Goal: Find specific page/section: Find specific page/section

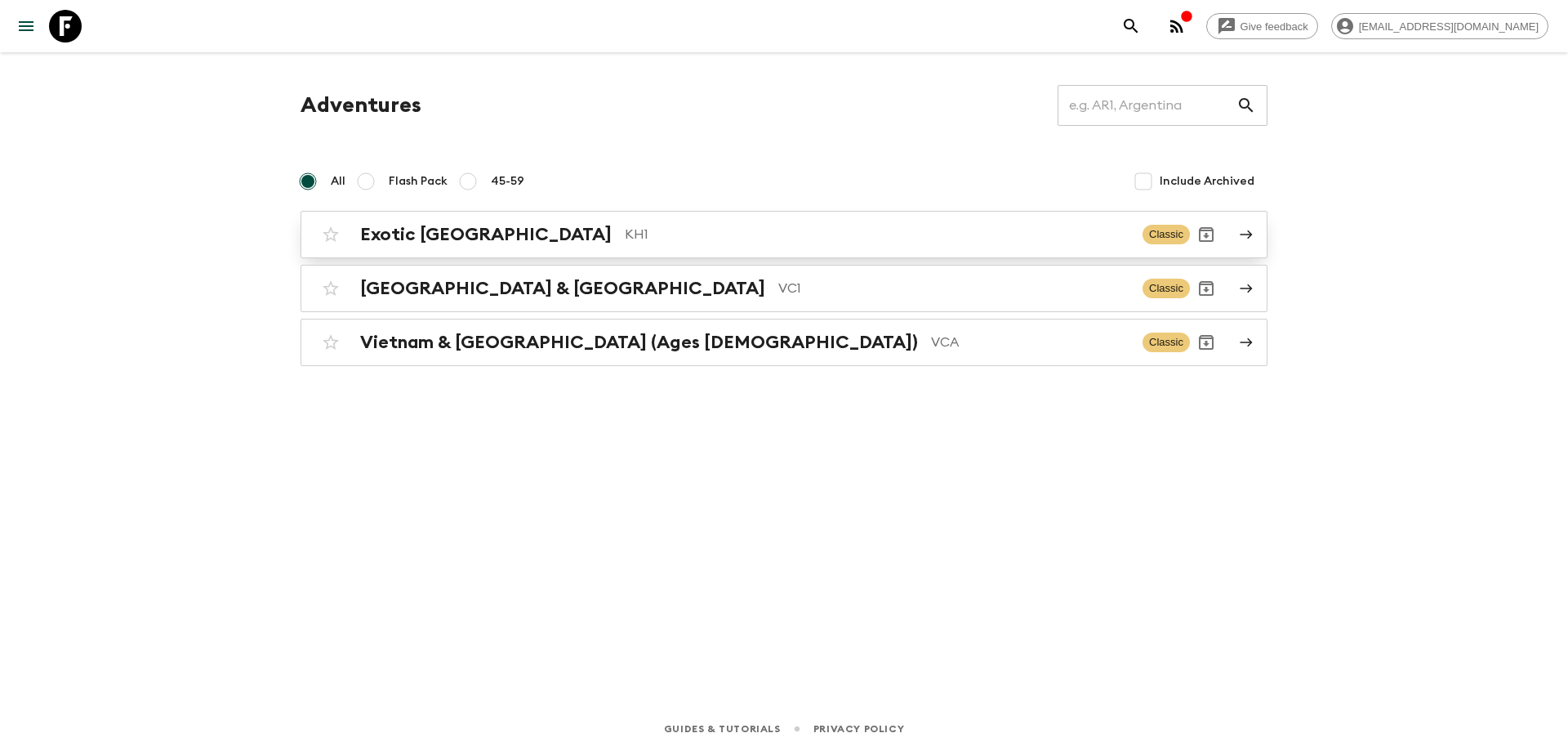
click at [625, 236] on p "KH1" at bounding box center [877, 235] width 505 height 20
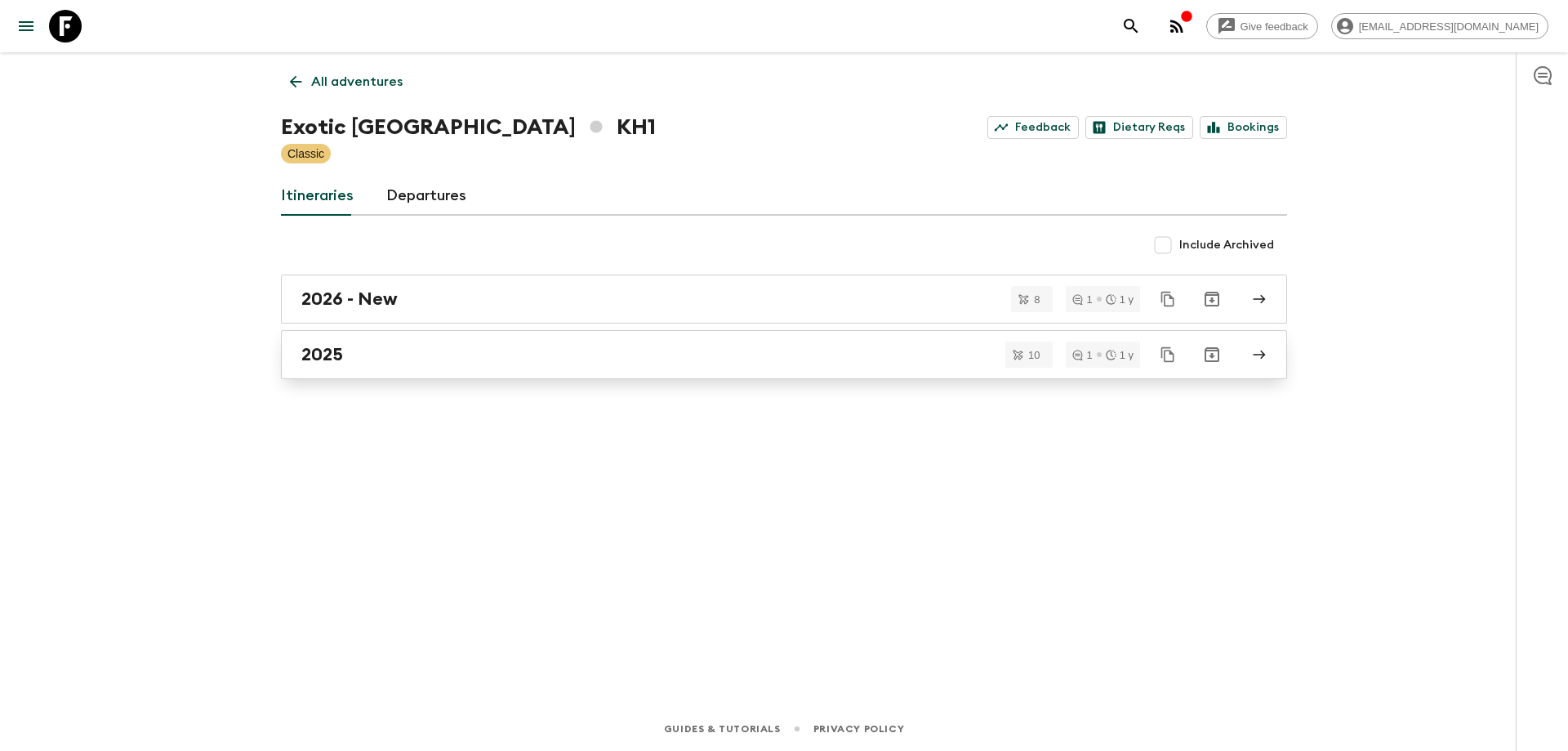
click at [389, 353] on div "2025" at bounding box center [769, 355] width 934 height 22
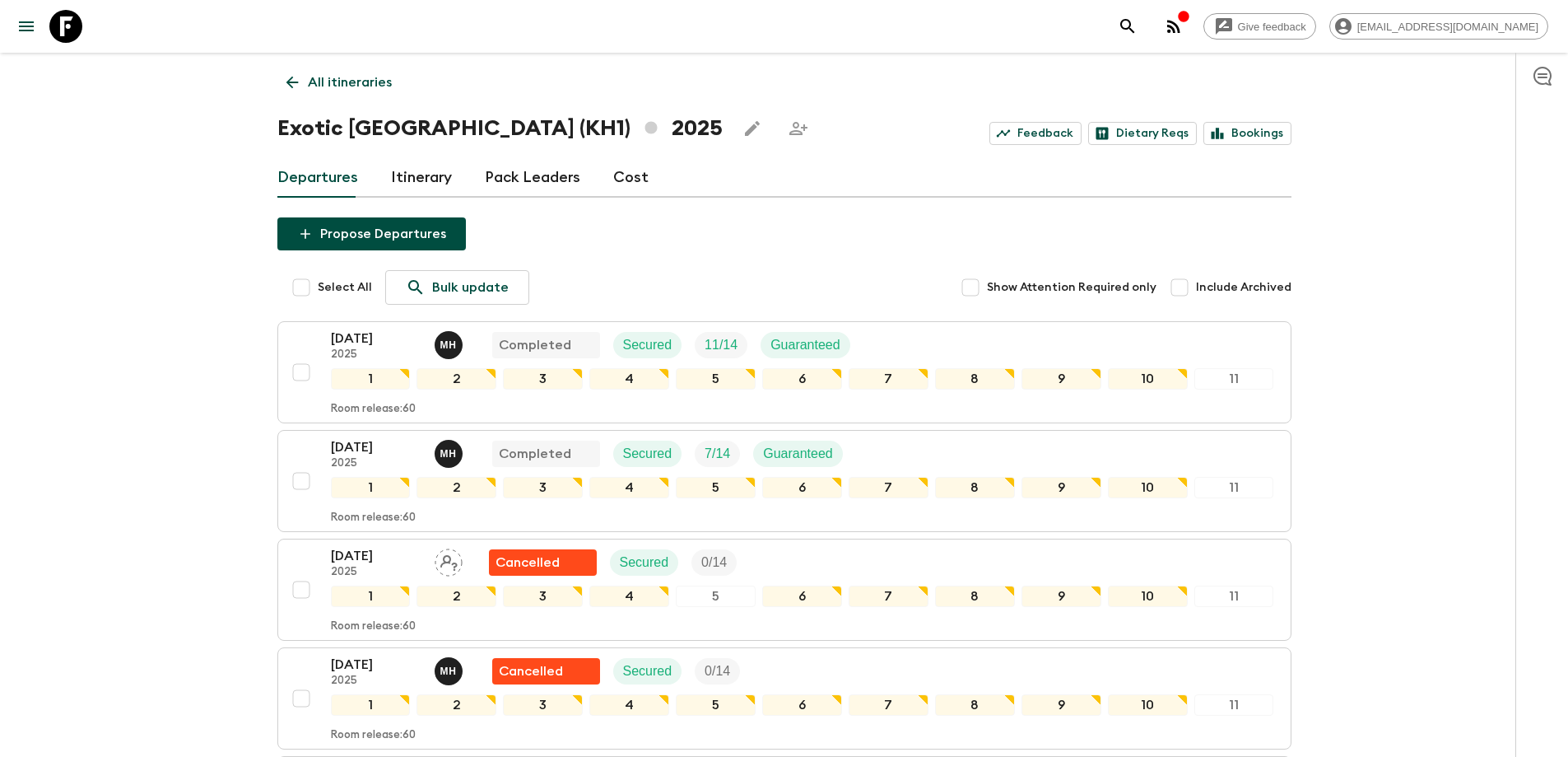
click at [289, 89] on icon at bounding box center [292, 82] width 18 height 18
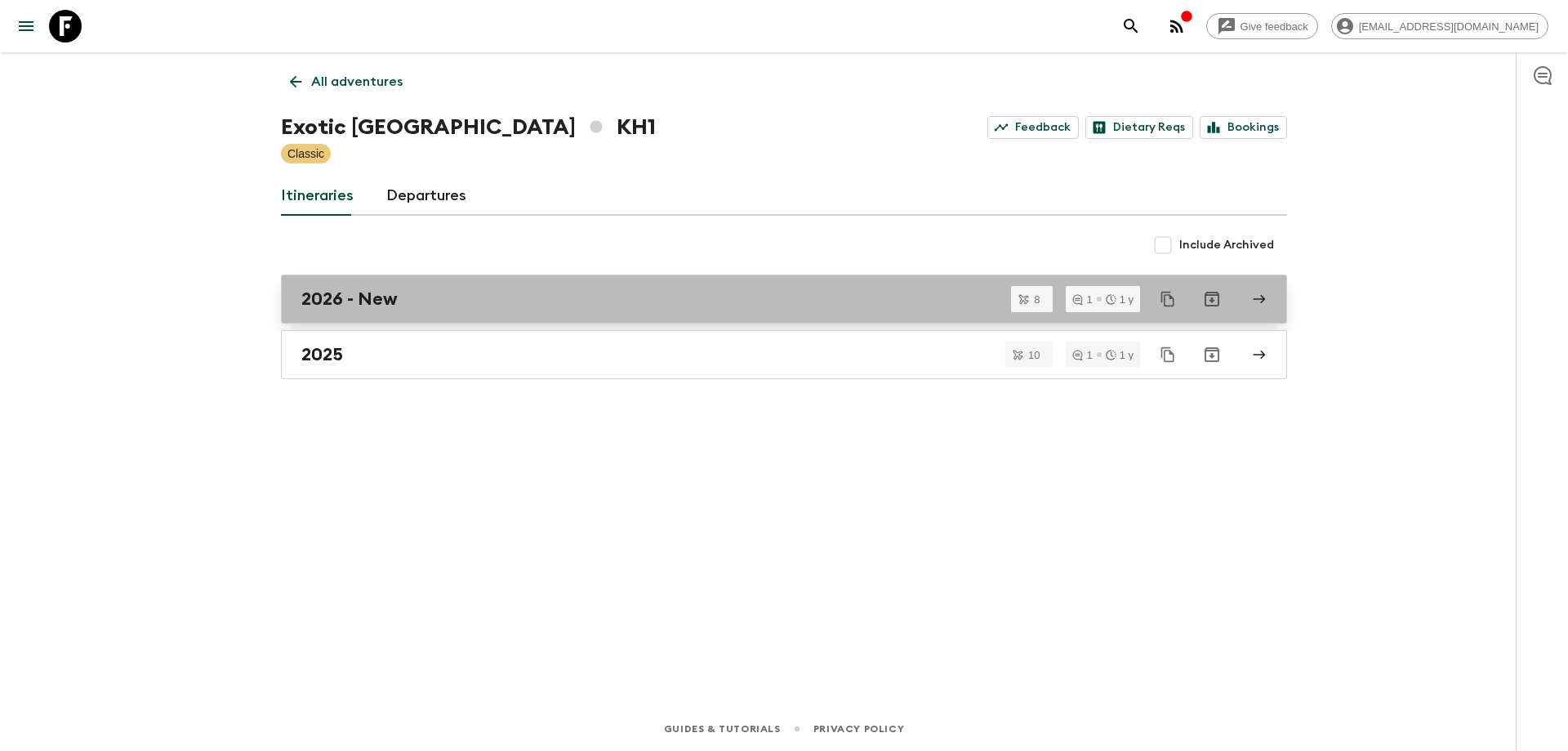
click at [382, 295] on h2 "2026 - New" at bounding box center [350, 300] width 97 height 22
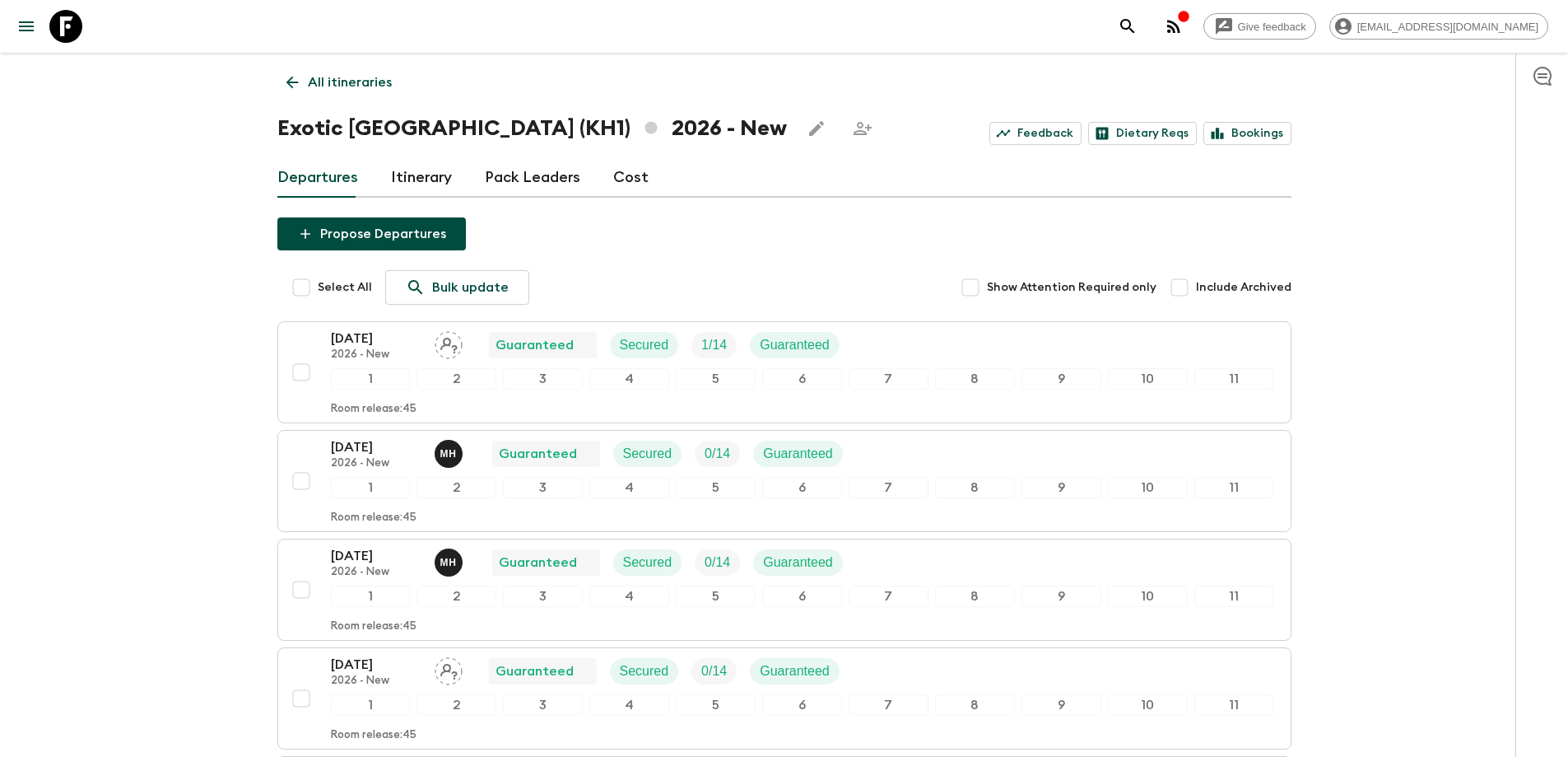
click at [291, 75] on icon at bounding box center [292, 82] width 18 height 18
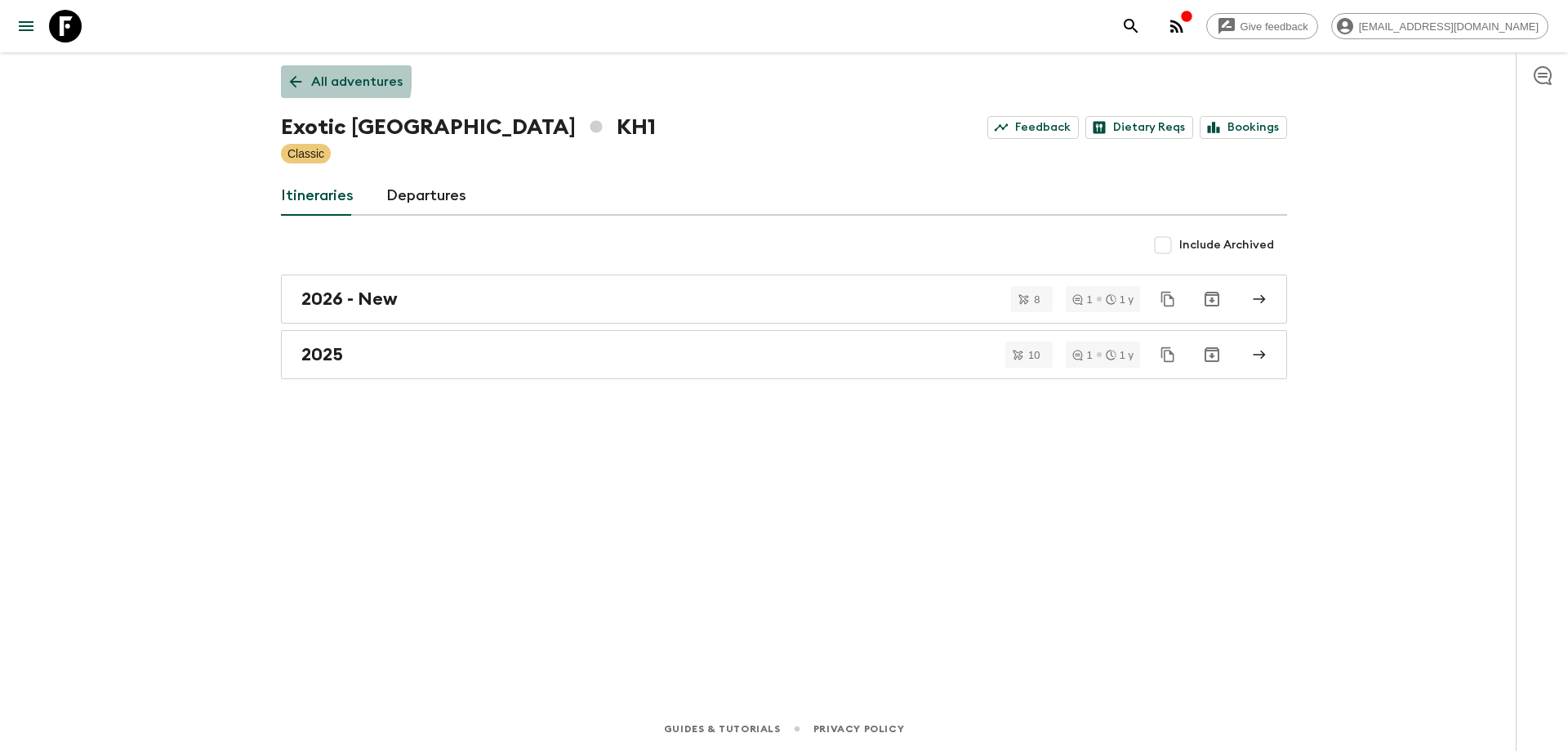
click at [289, 74] on icon at bounding box center [296, 82] width 18 height 18
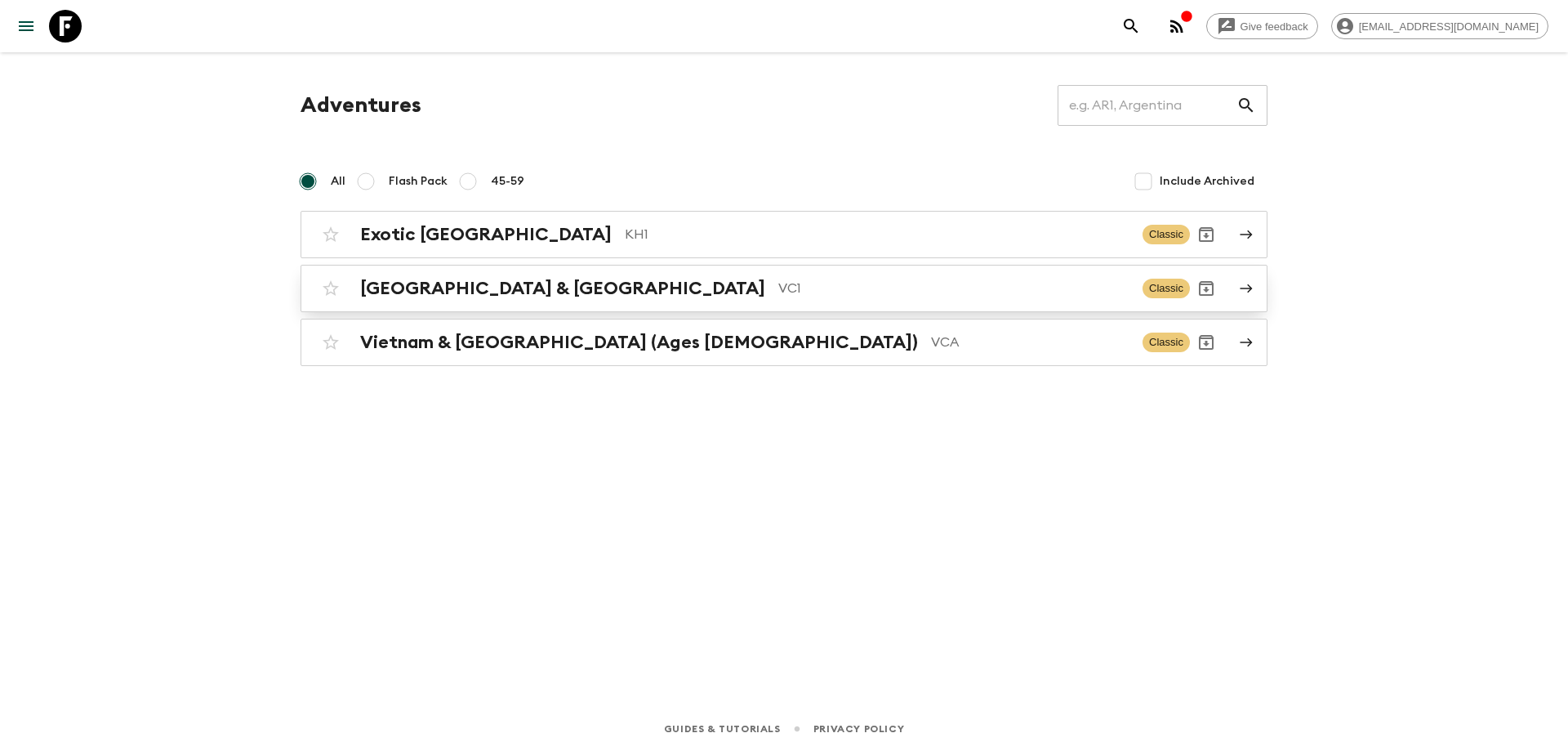
click at [427, 302] on div "Vietnam & Cambodia VC1 Classic" at bounding box center [752, 288] width 875 height 33
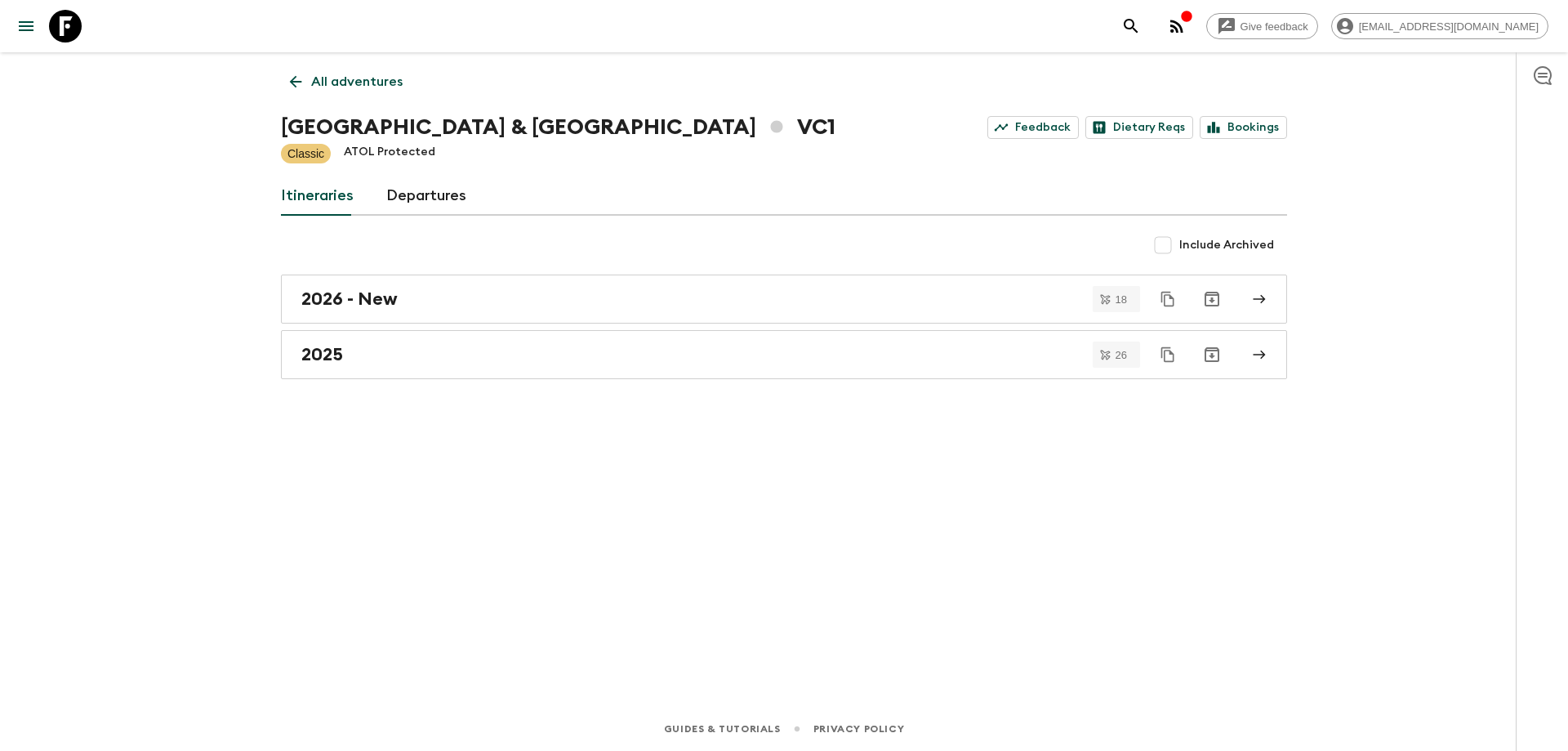
click at [427, 302] on div "2026 - New" at bounding box center [769, 300] width 934 height 22
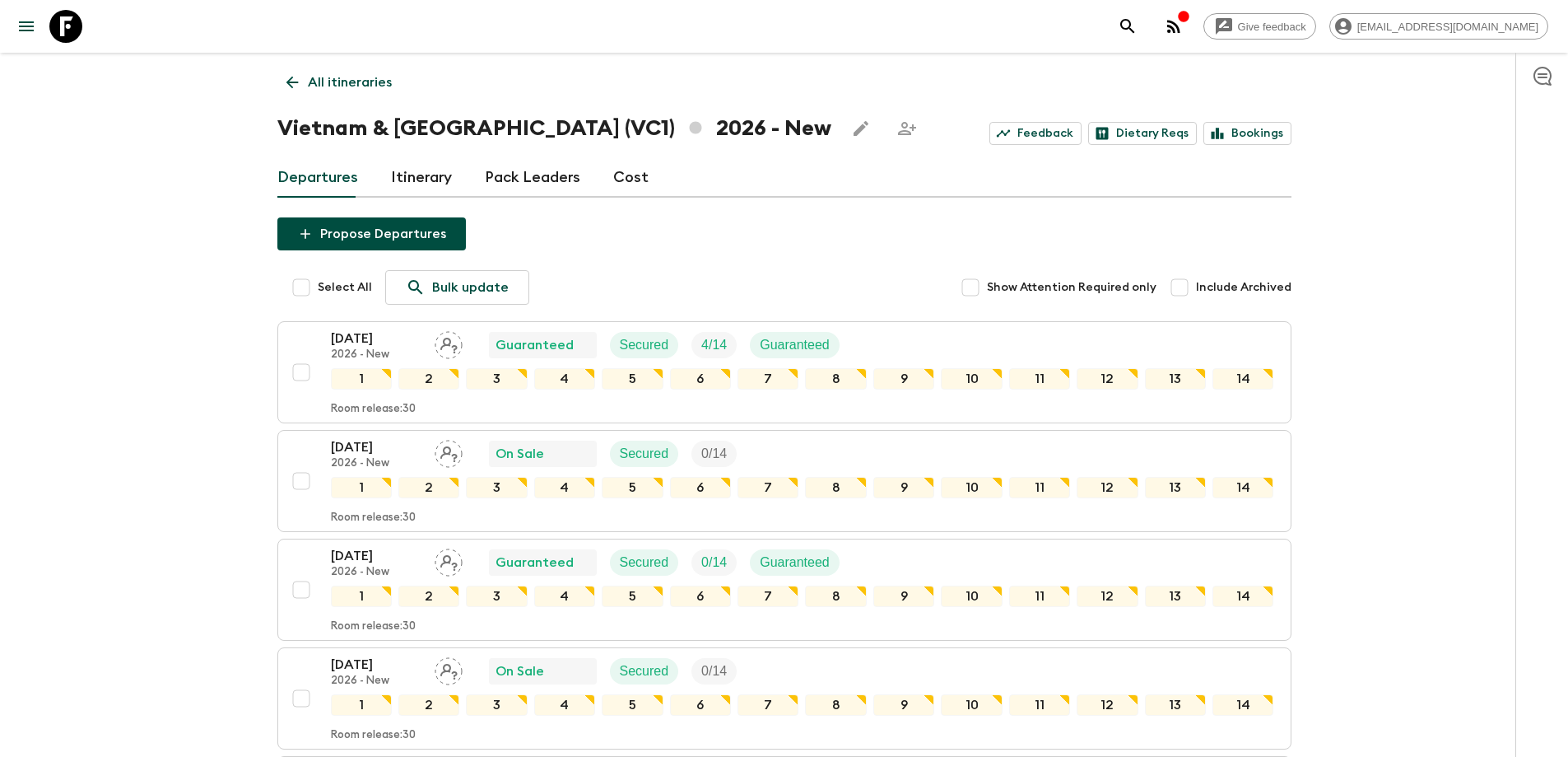
click at [292, 87] on icon at bounding box center [292, 82] width 12 height 12
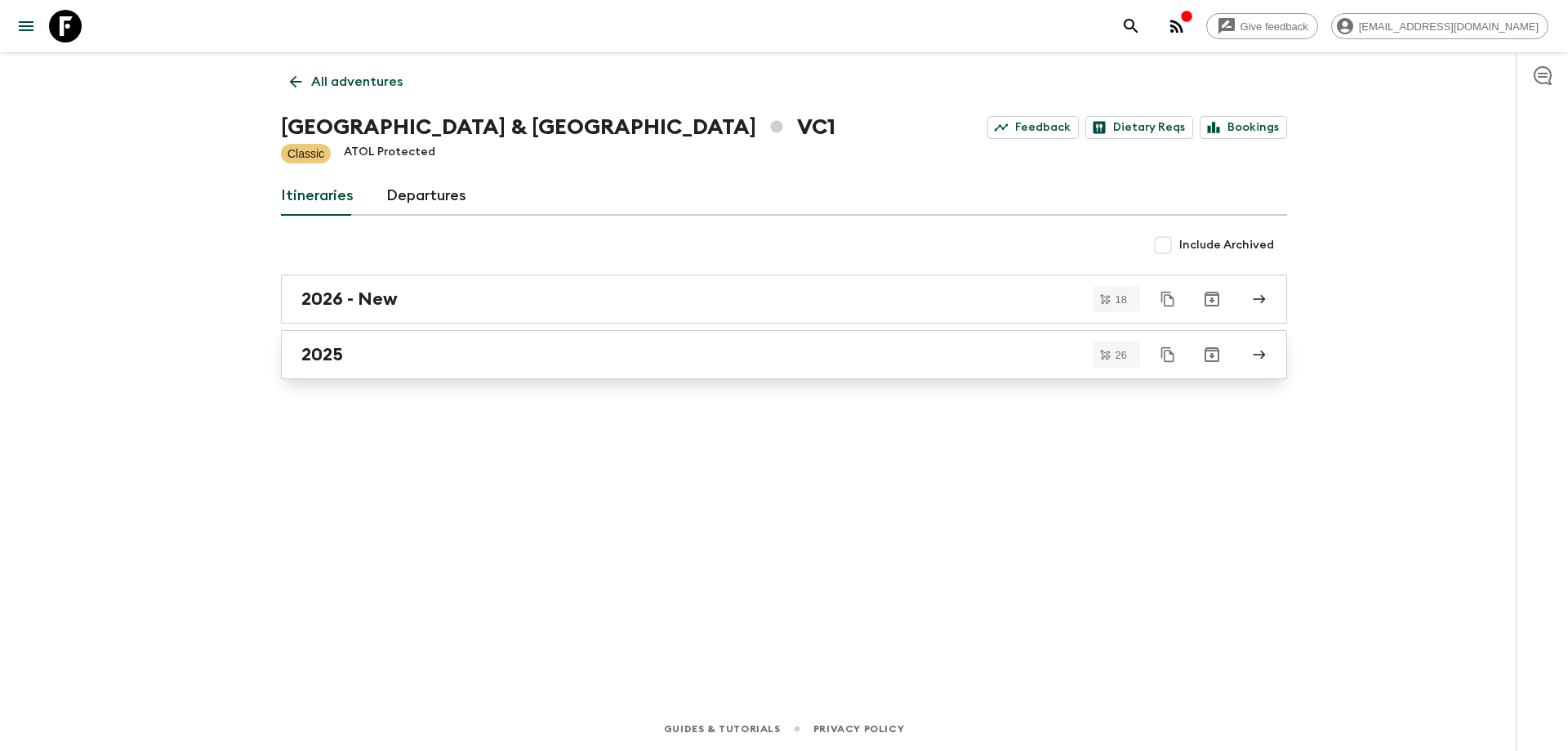
click at [368, 352] on div "2025" at bounding box center [769, 355] width 934 height 22
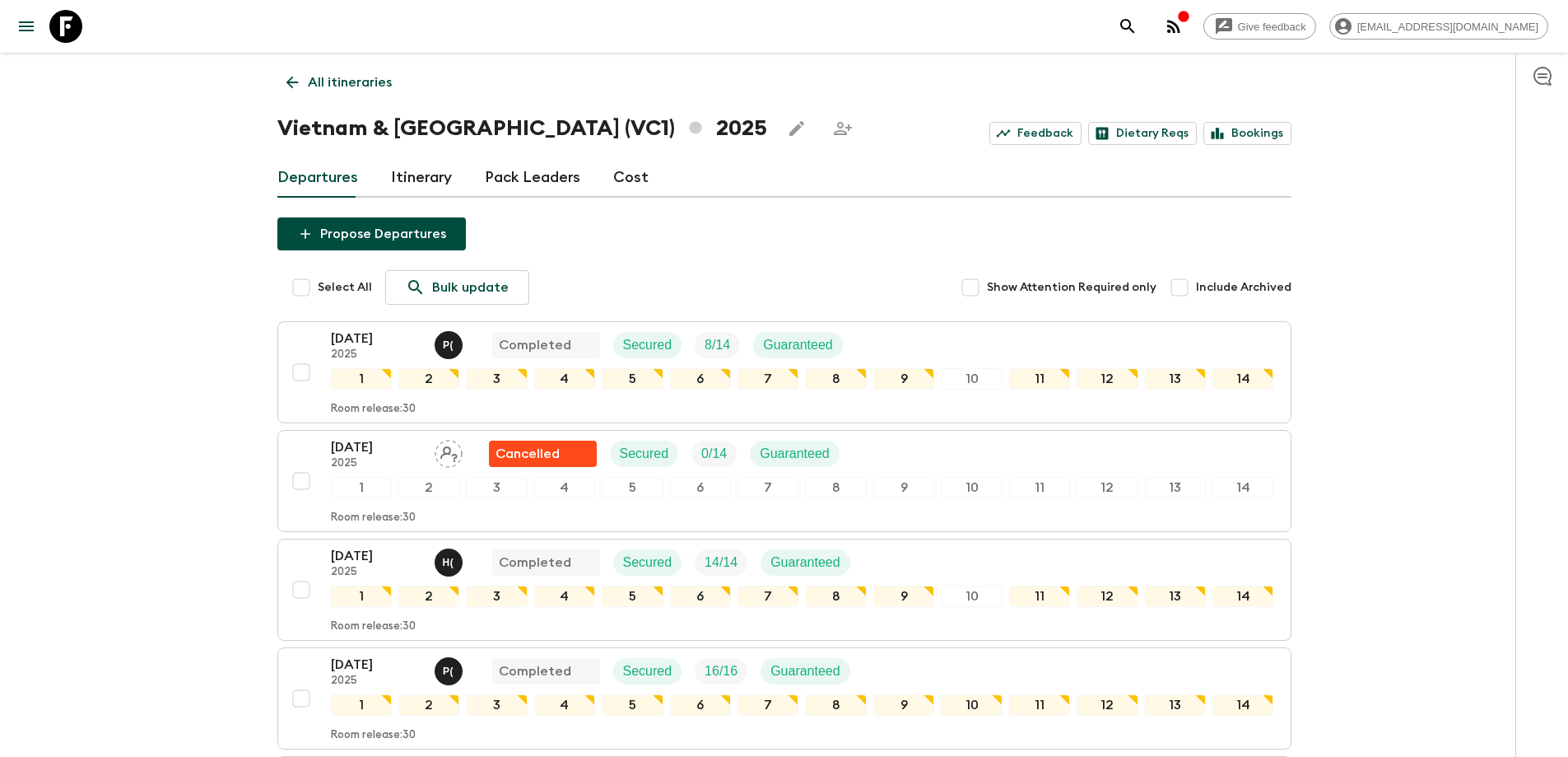
click at [277, 76] on link "All itineraries" at bounding box center [339, 81] width 123 height 33
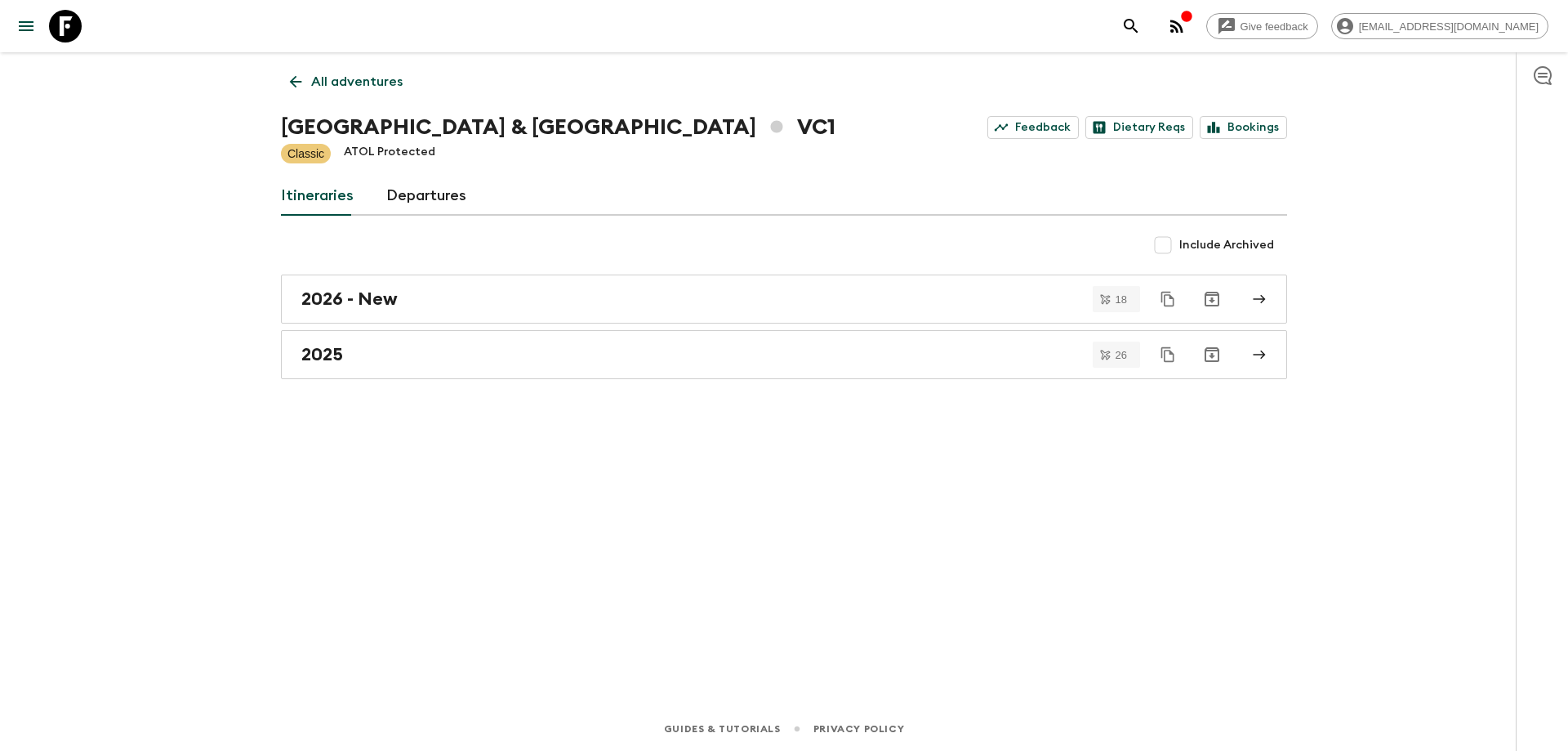
click at [281, 69] on link "All adventures" at bounding box center [346, 81] width 131 height 33
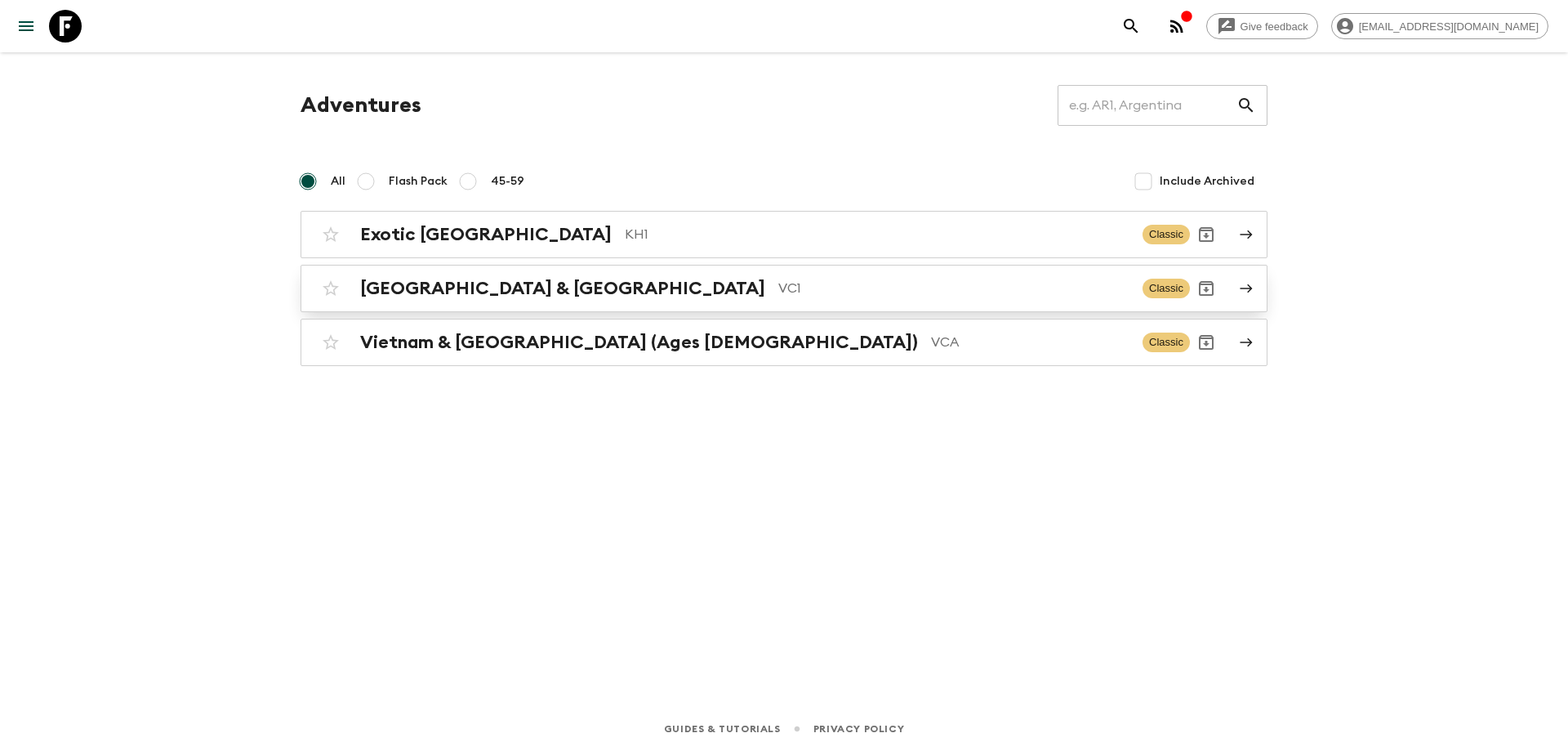
click at [779, 293] on p "VC1" at bounding box center [954, 289] width 351 height 20
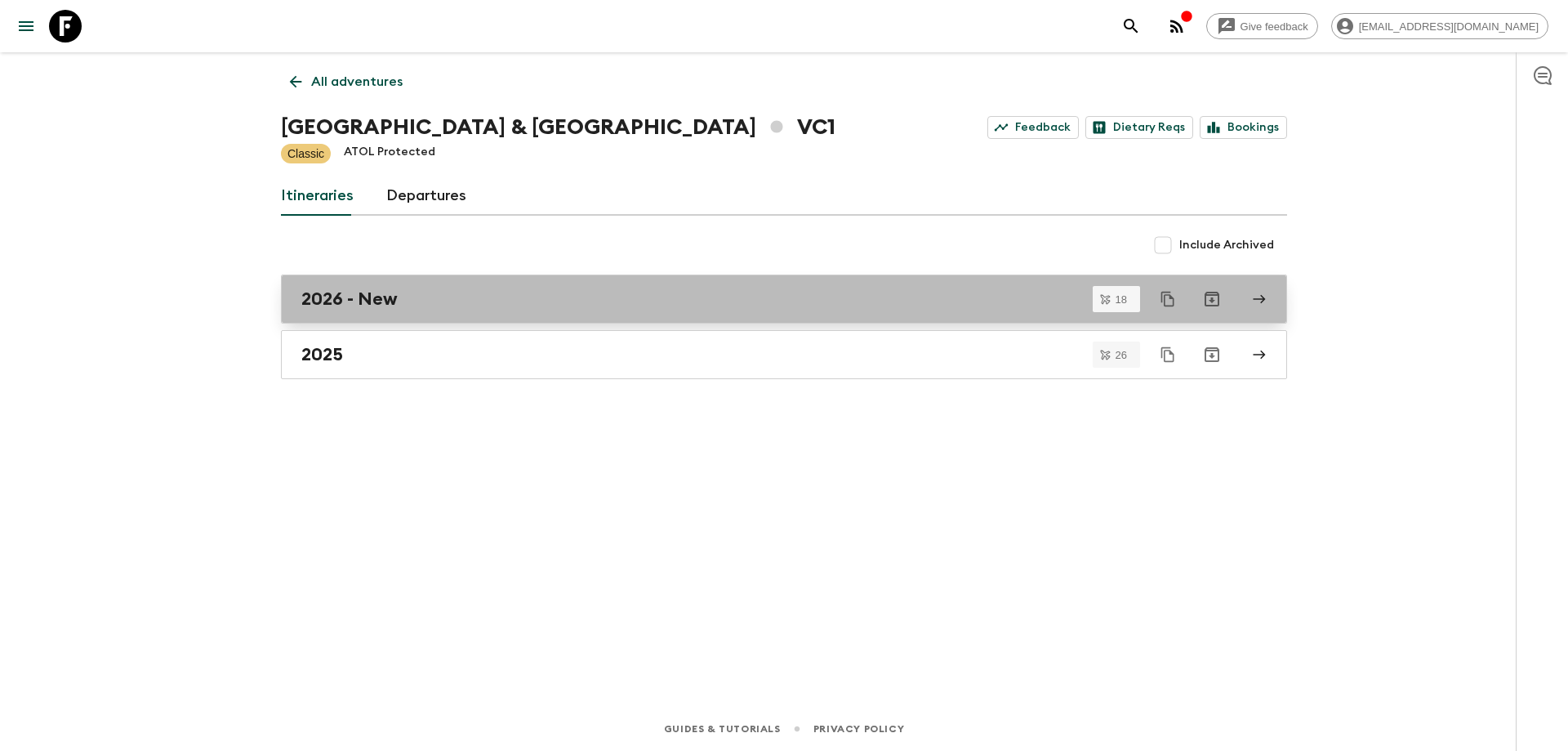
click at [429, 297] on div "2026 - New" at bounding box center [769, 300] width 934 height 22
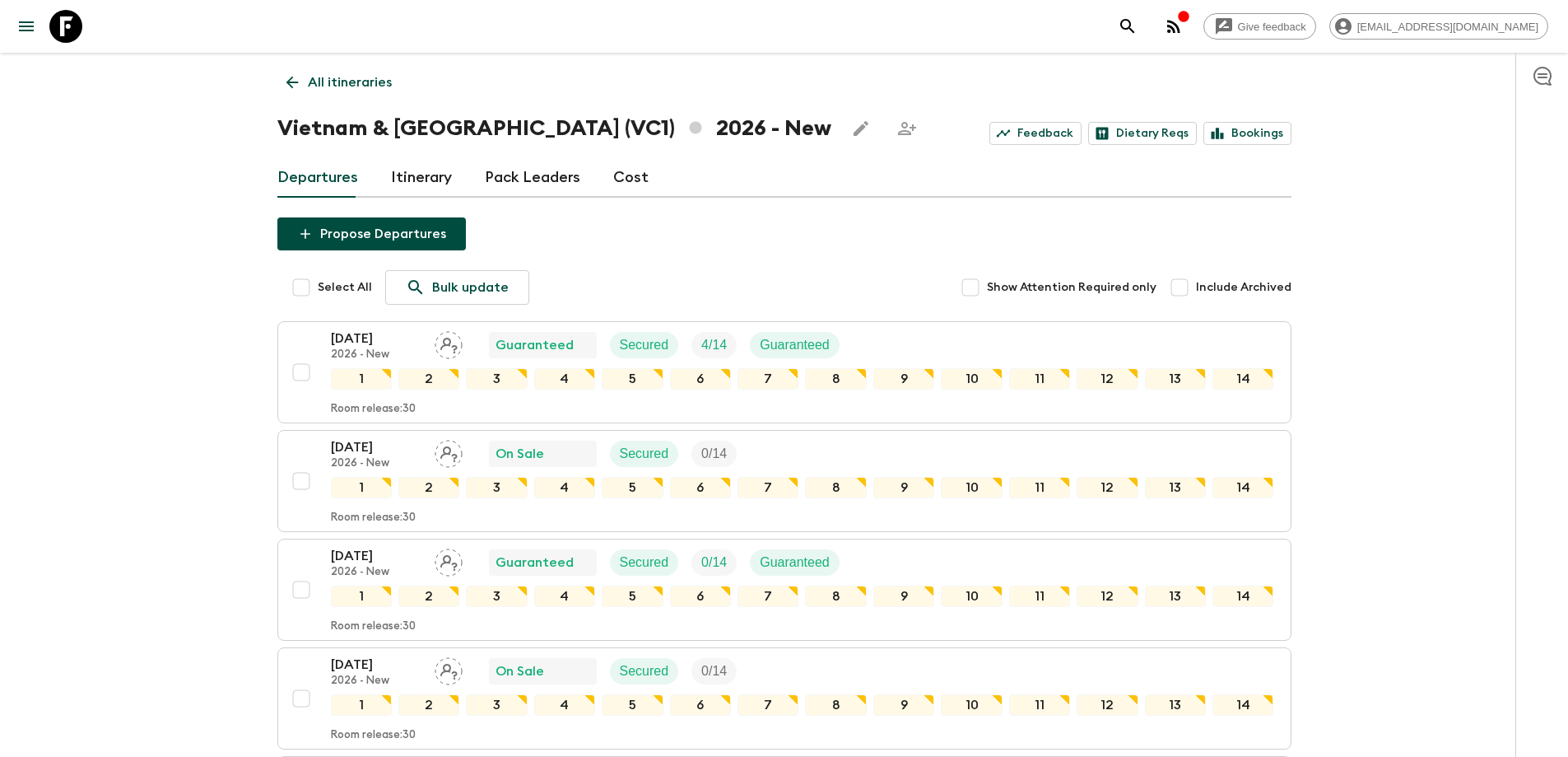
click at [281, 81] on link "All itineraries" at bounding box center [339, 81] width 123 height 33
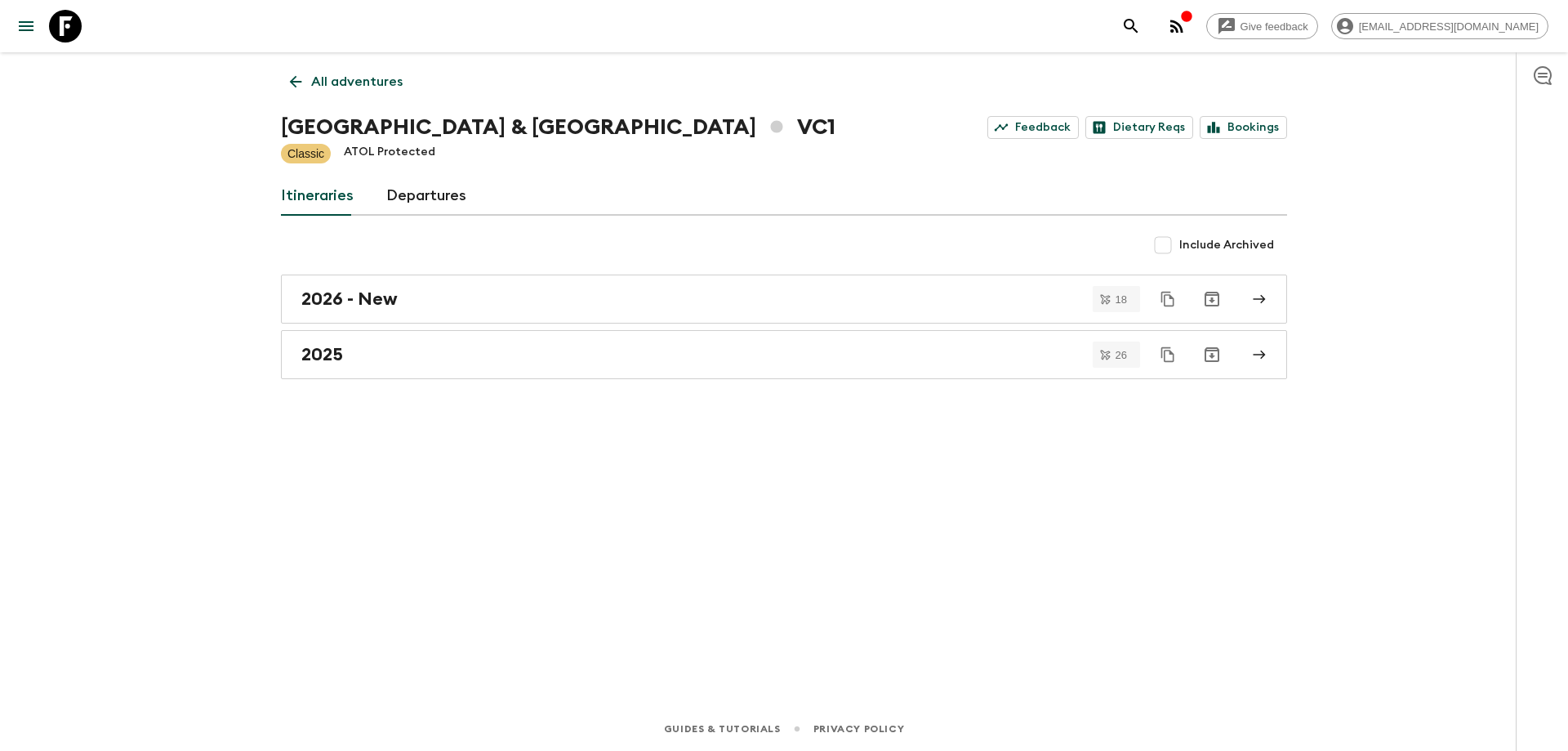
click at [280, 81] on div "All adventures Vietnam & [GEOGRAPHIC_DATA] VC1 Feedback Dietary Reqs Bookings C…" at bounding box center [784, 356] width 1046 height 608
click at [292, 78] on icon at bounding box center [296, 82] width 18 height 18
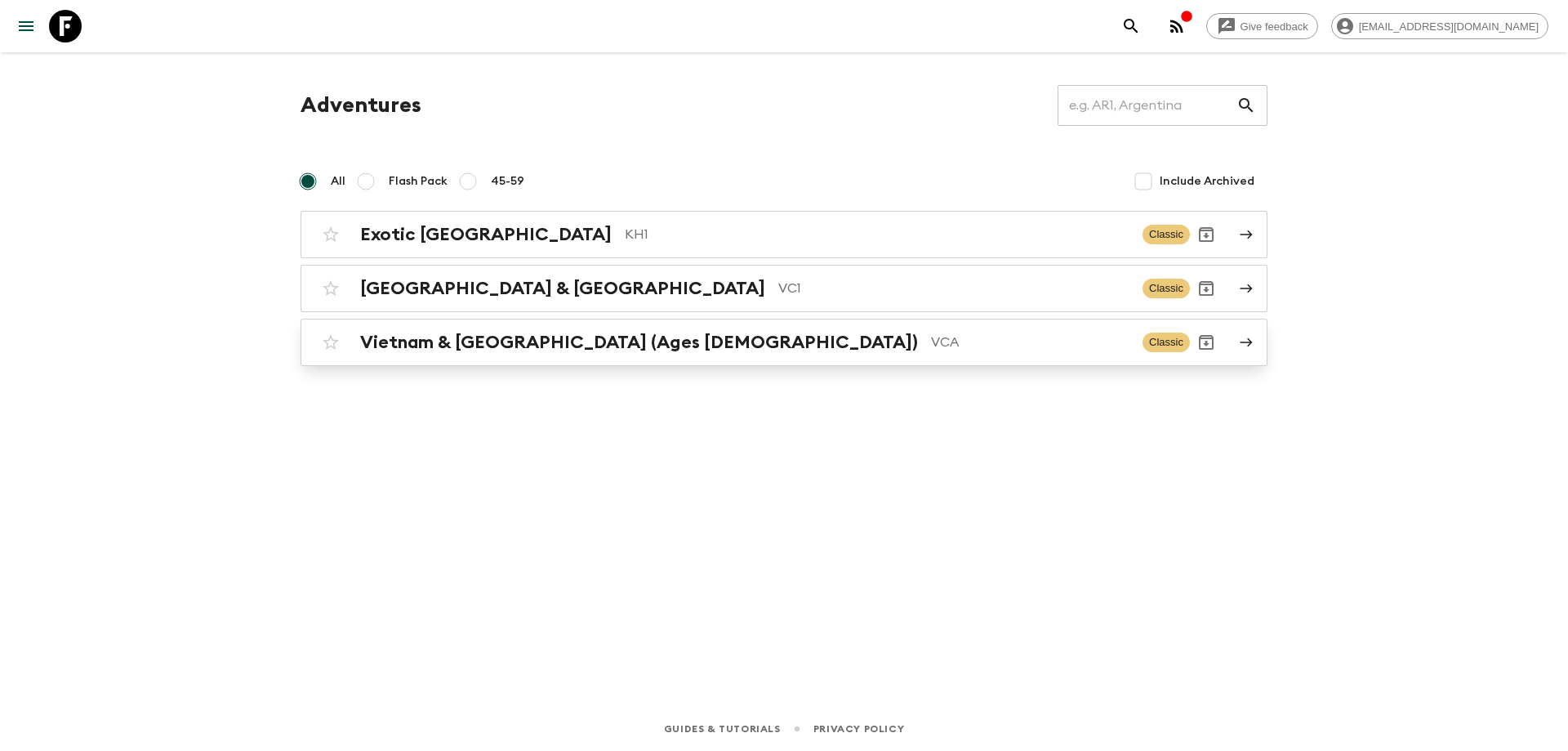
click at [583, 352] on h2 "Vietnam & [GEOGRAPHIC_DATA] (Ages [DEMOGRAPHIC_DATA])" at bounding box center [640, 343] width 558 height 22
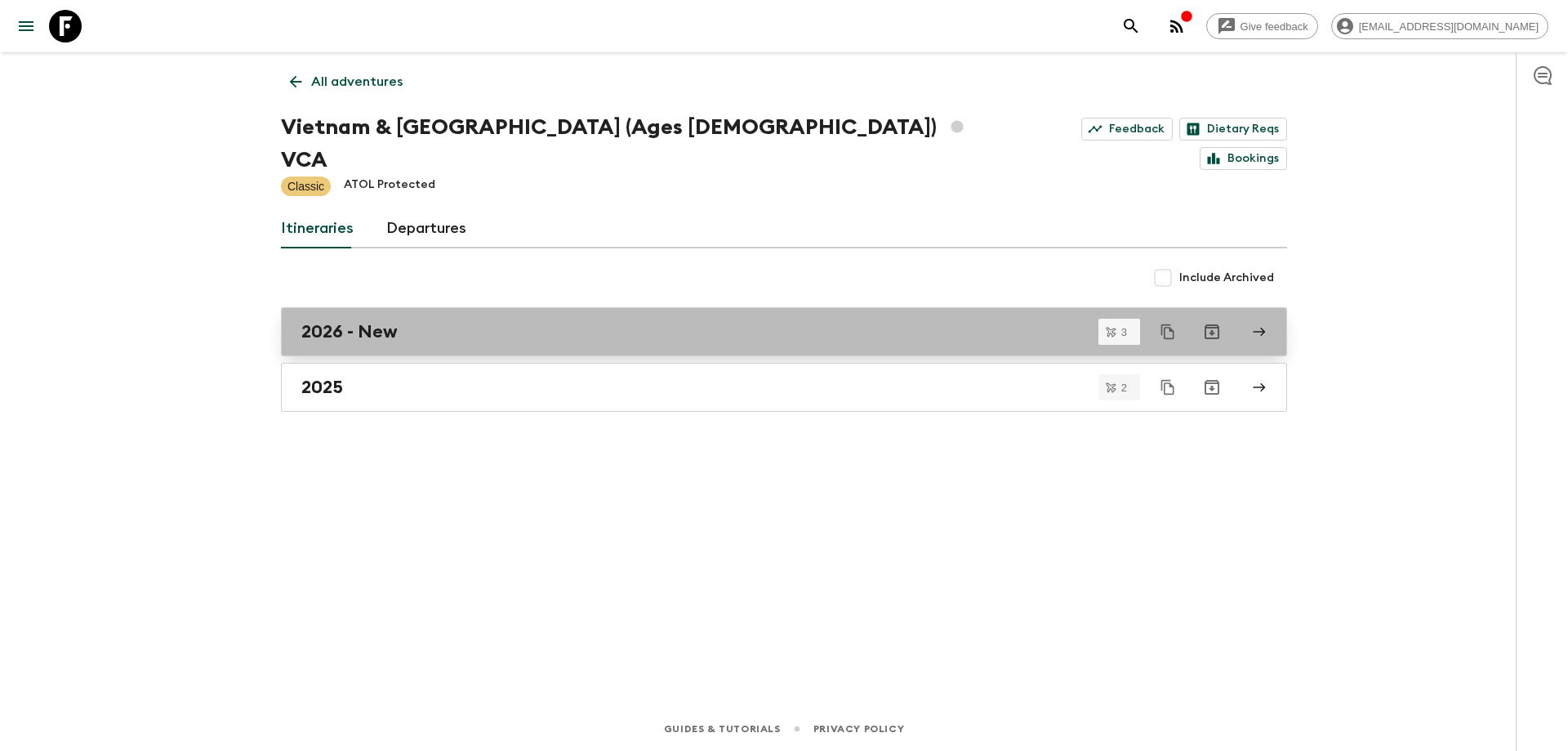
click at [446, 321] on div "2026 - New" at bounding box center [769, 332] width 934 height 22
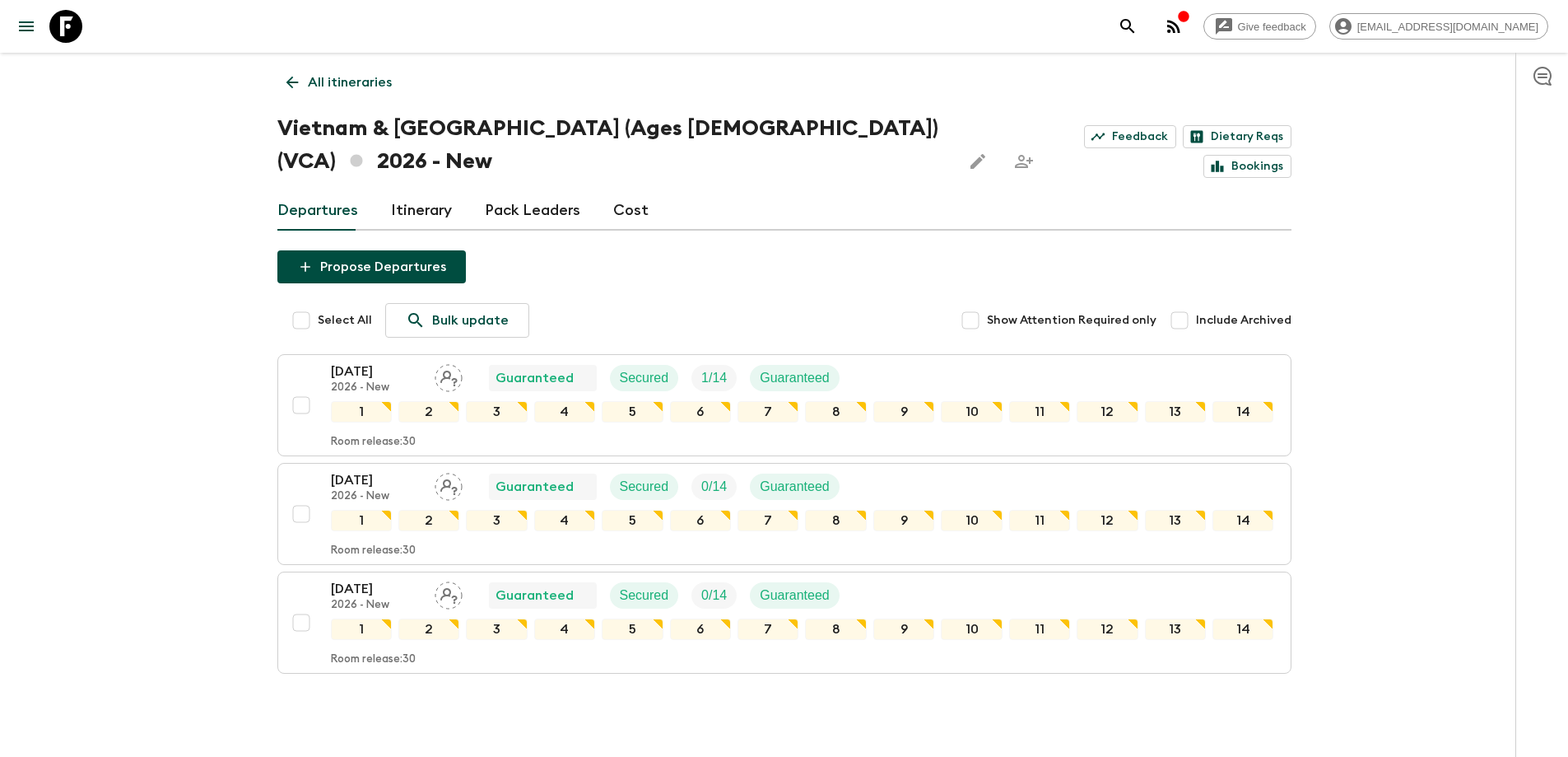
click at [296, 76] on icon at bounding box center [292, 82] width 18 height 18
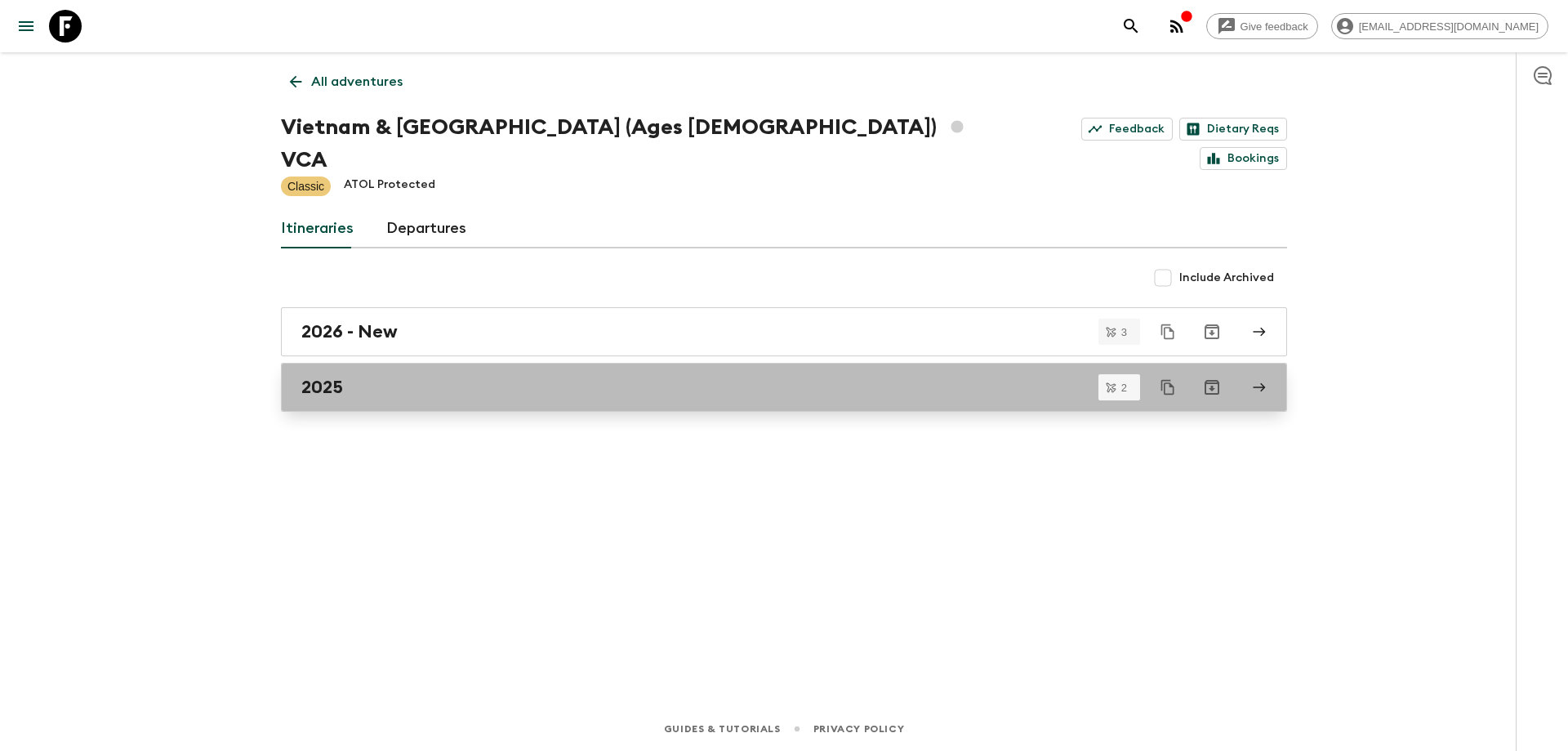
click at [409, 376] on div "2025" at bounding box center [769, 387] width 934 height 22
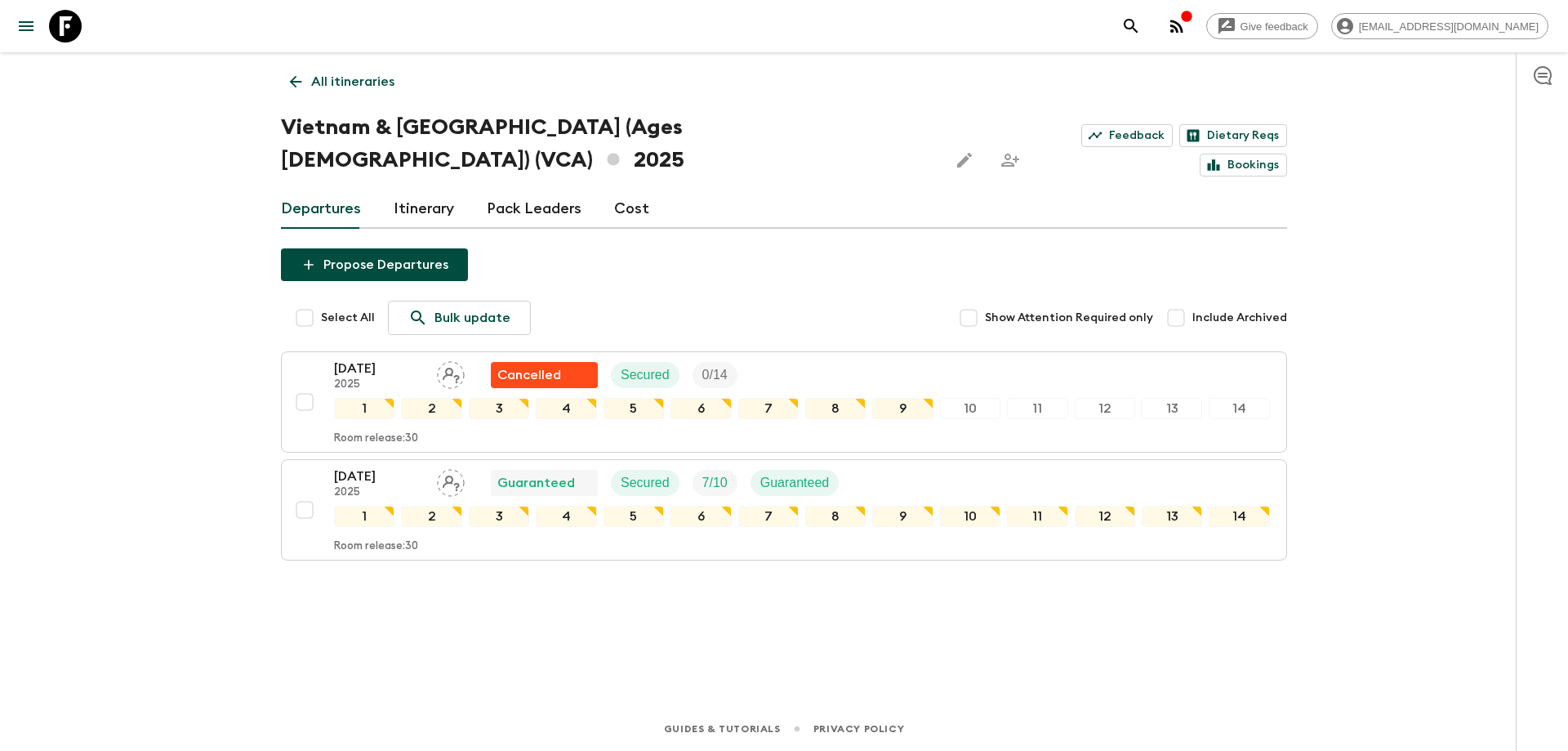
click at [435, 576] on div "All itineraries [GEOGRAPHIC_DATA] & [GEOGRAPHIC_DATA] (Ages [DEMOGRAPHIC_DATA])…" at bounding box center [784, 356] width 1046 height 608
click at [1267, 154] on link "Bookings" at bounding box center [1244, 165] width 88 height 23
